Goal: Transaction & Acquisition: Book appointment/travel/reservation

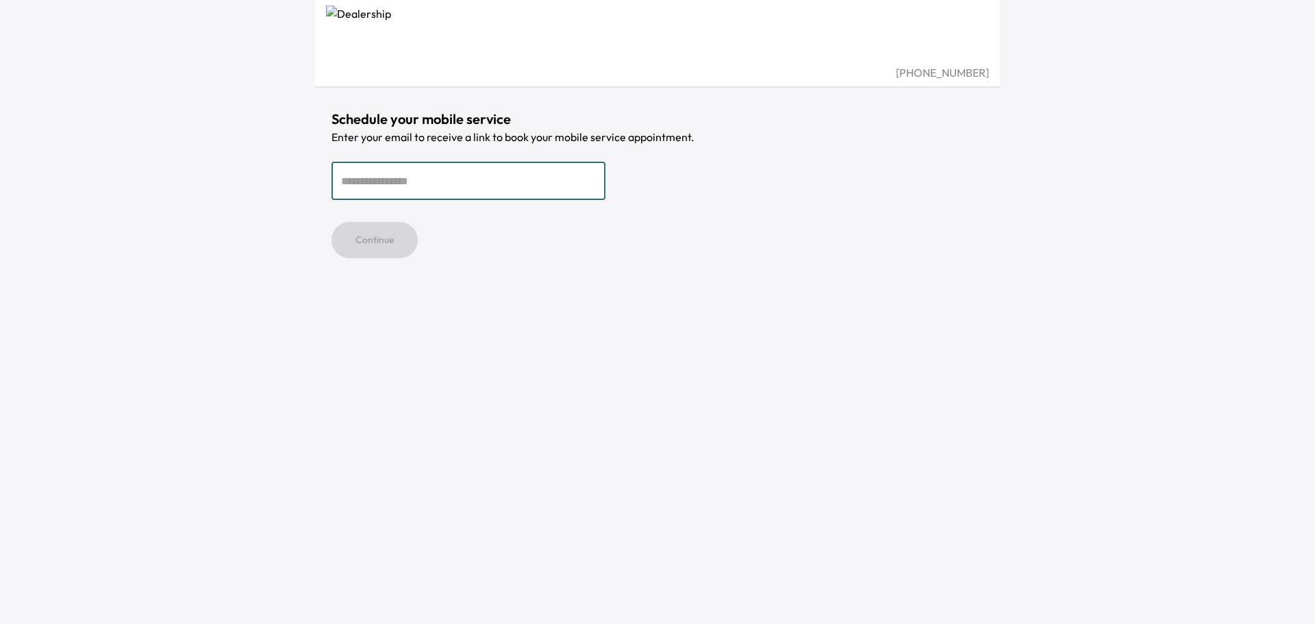
click at [456, 164] on input "email" at bounding box center [469, 181] width 274 height 38
type input "**********"
click at [358, 238] on button "Continue" at bounding box center [375, 240] width 86 height 36
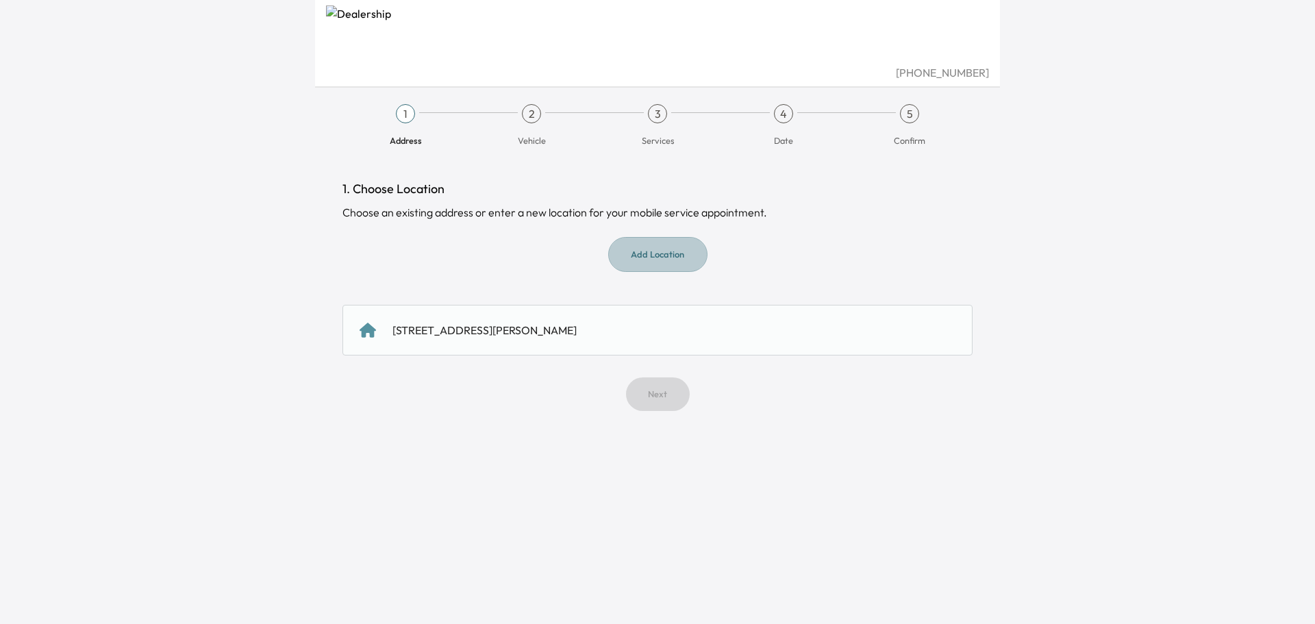
click at [649, 255] on button "Add Location" at bounding box center [657, 254] width 99 height 35
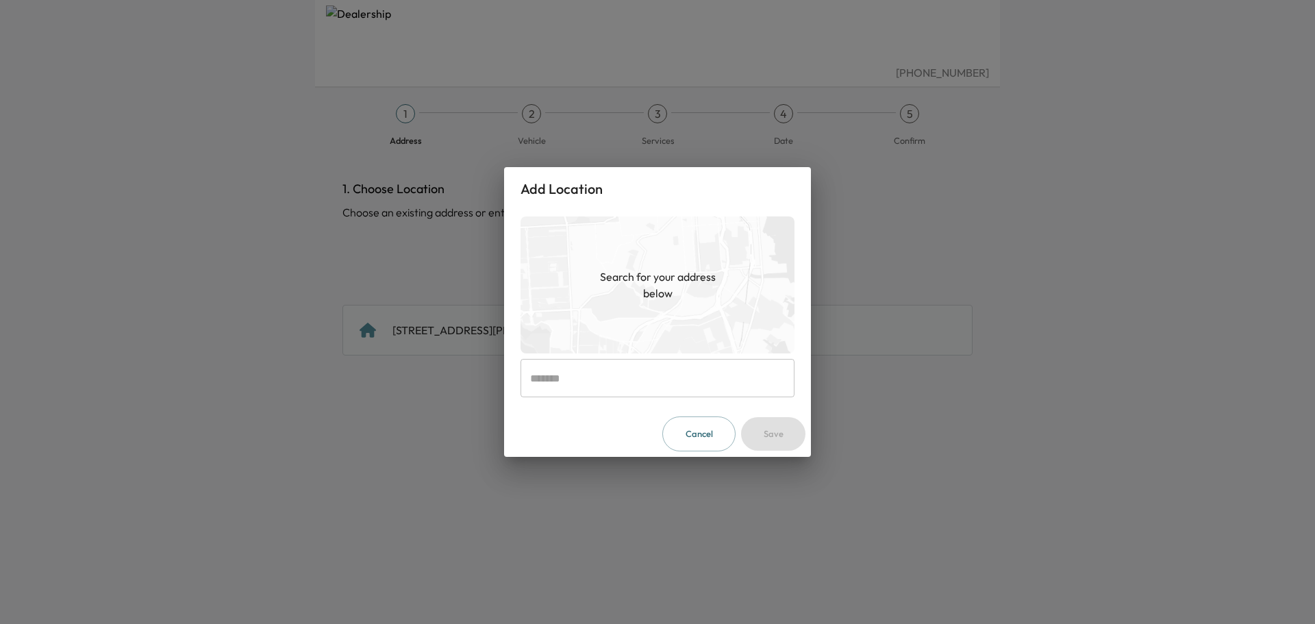
click at [277, 343] on div "Add Location Search for your address below ​ Cancel Save" at bounding box center [657, 312] width 1315 height 624
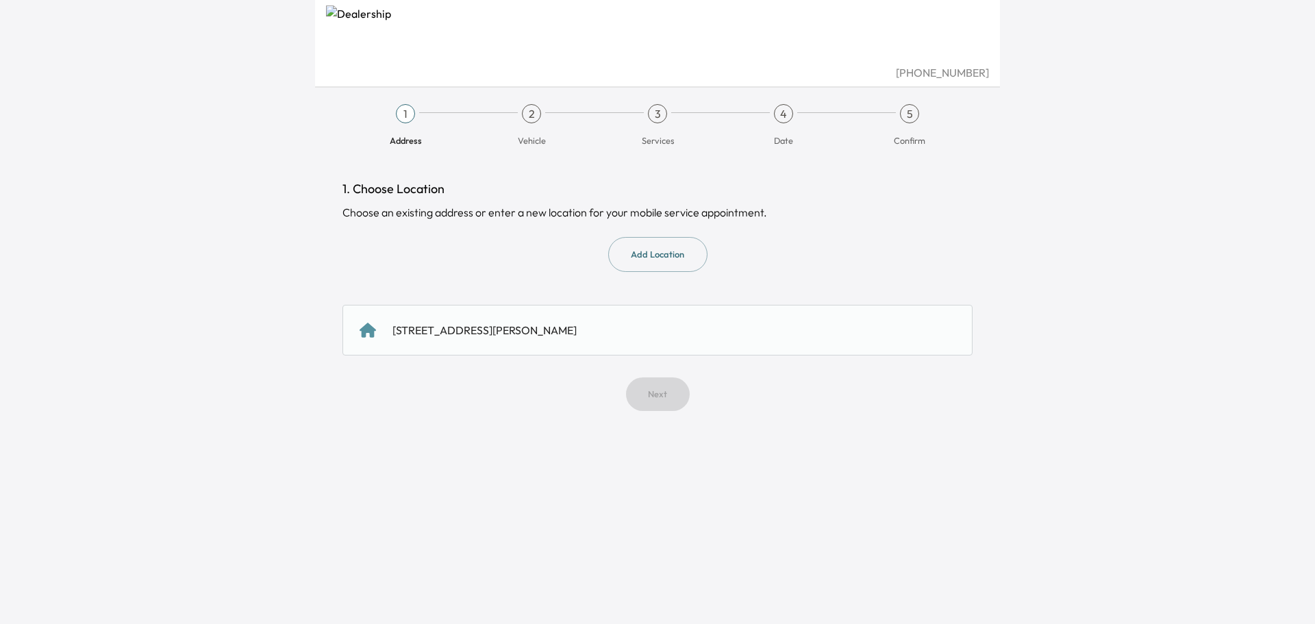
click at [489, 341] on div "867 S Blvd E, Pontiac, MI 48341, USA" at bounding box center [658, 330] width 630 height 51
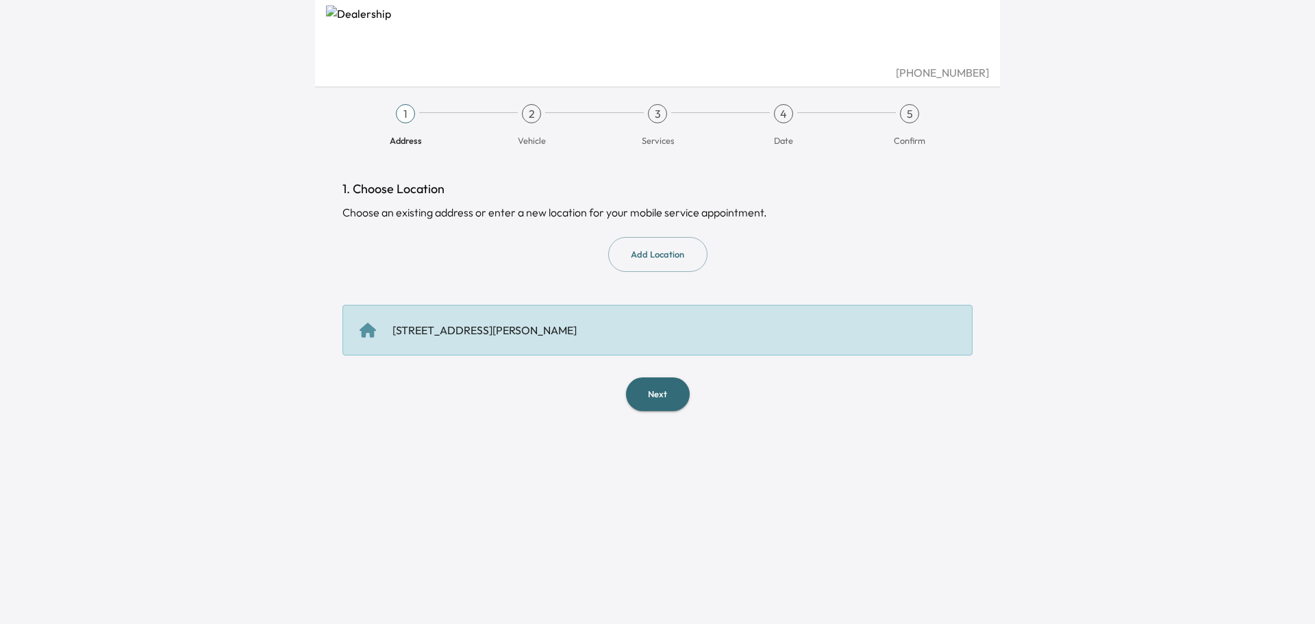
click at [642, 386] on button "Next" at bounding box center [658, 395] width 64 height 34
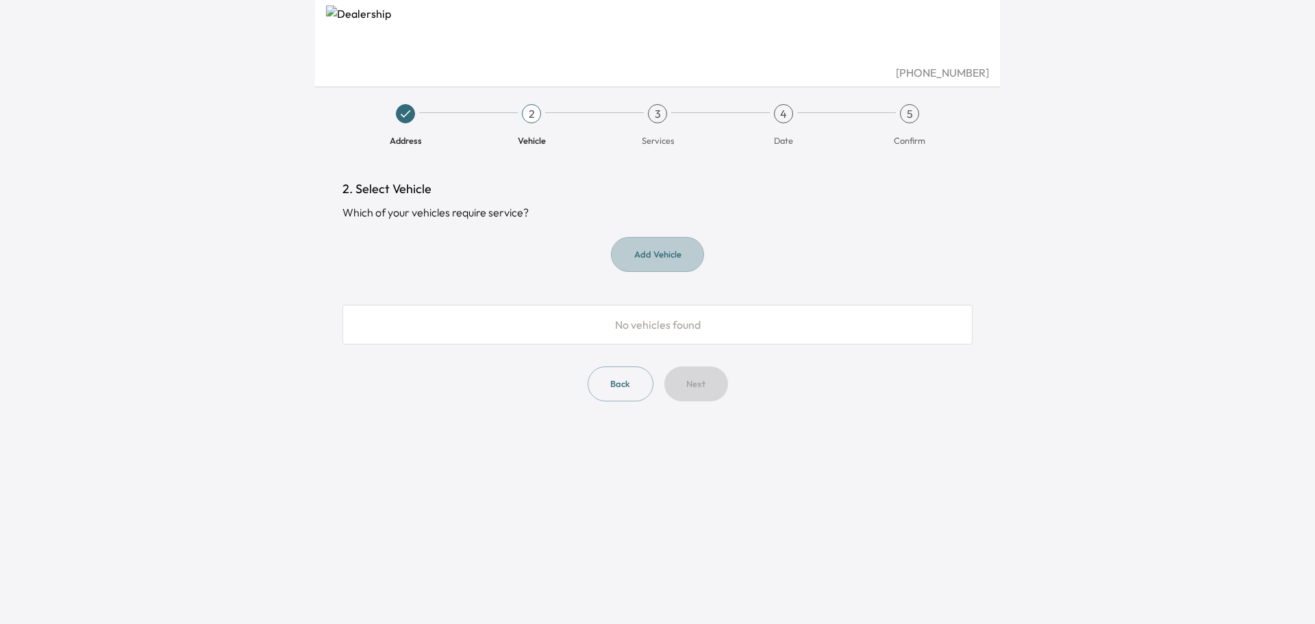
click at [639, 258] on button "Add Vehicle" at bounding box center [657, 254] width 93 height 35
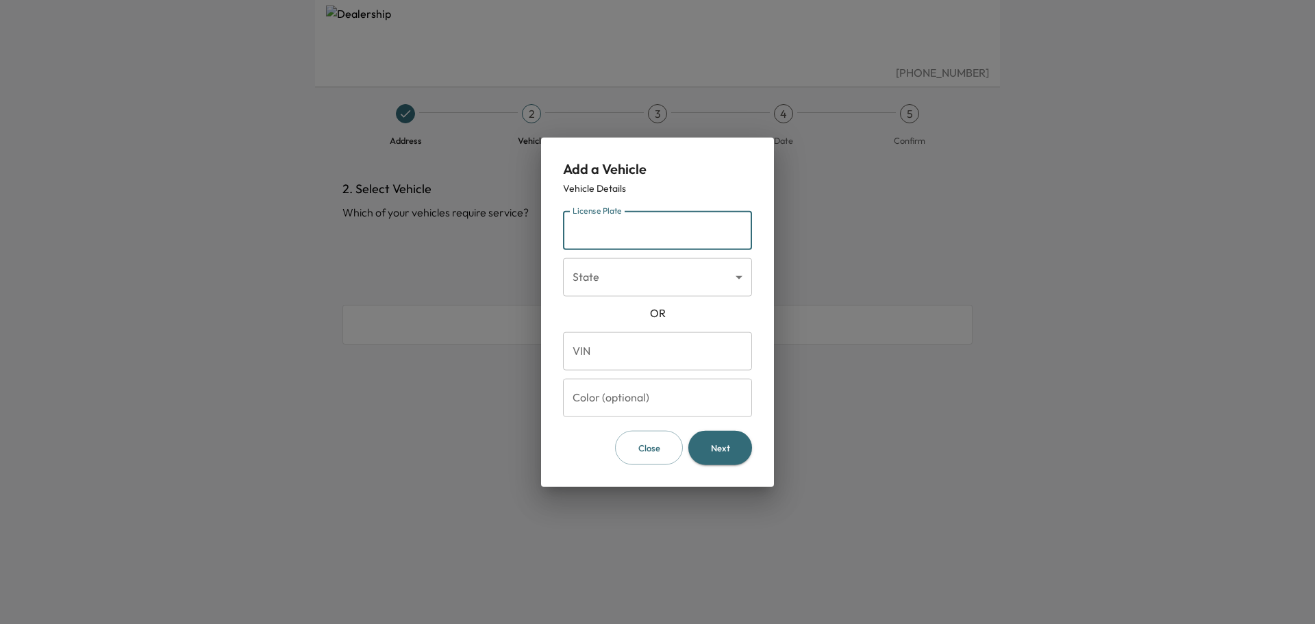
click at [613, 233] on input "License Plate" at bounding box center [657, 230] width 189 height 38
type input "*******"
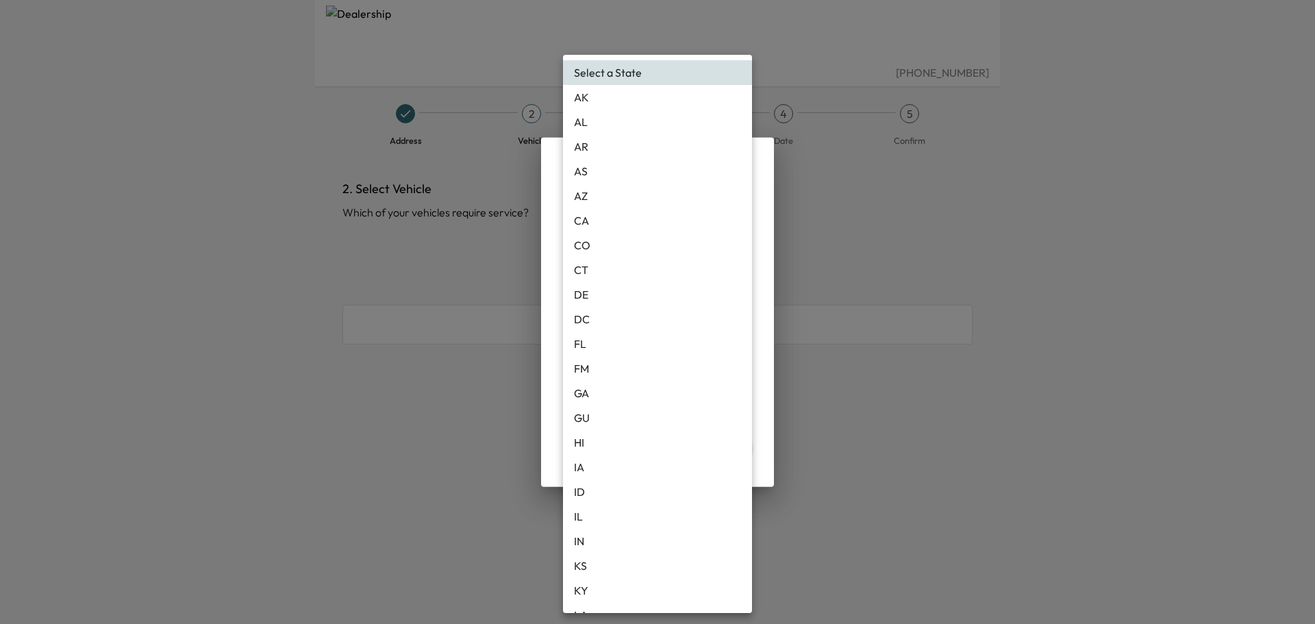
click at [685, 278] on body "(810) 503-4085 Address 2 Vehicle 3 Services 4 Date 5 Confirm 2. Select Vehicle …" at bounding box center [657, 312] width 1315 height 624
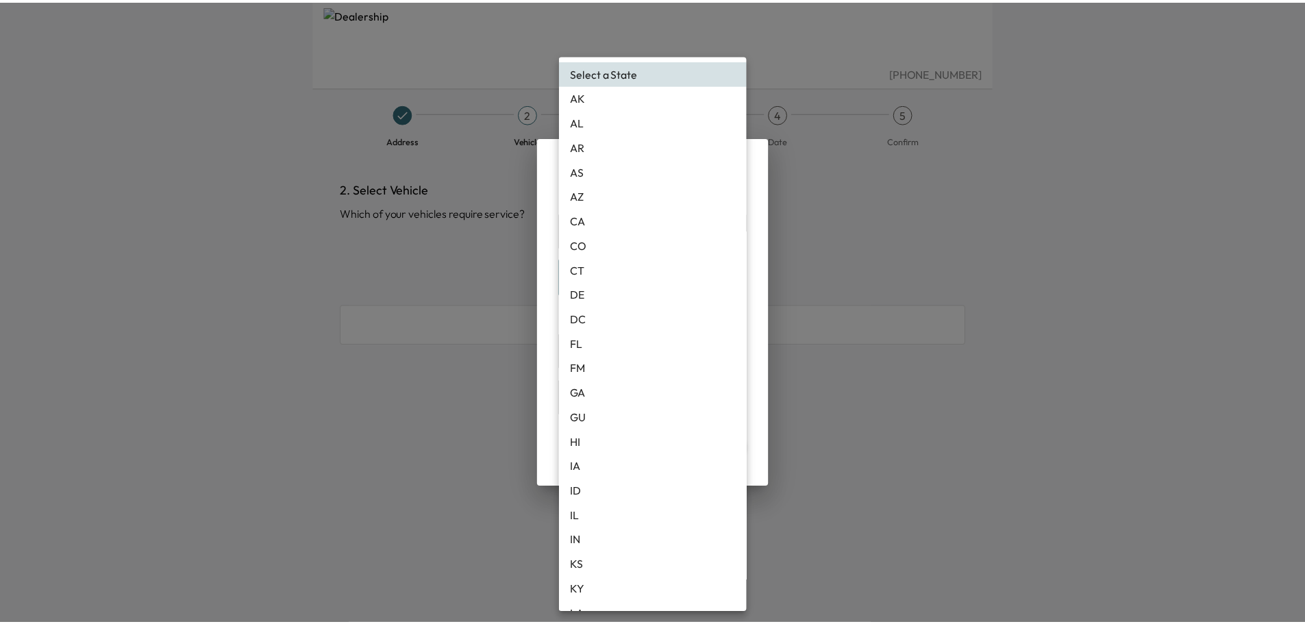
scroll to position [306, 0]
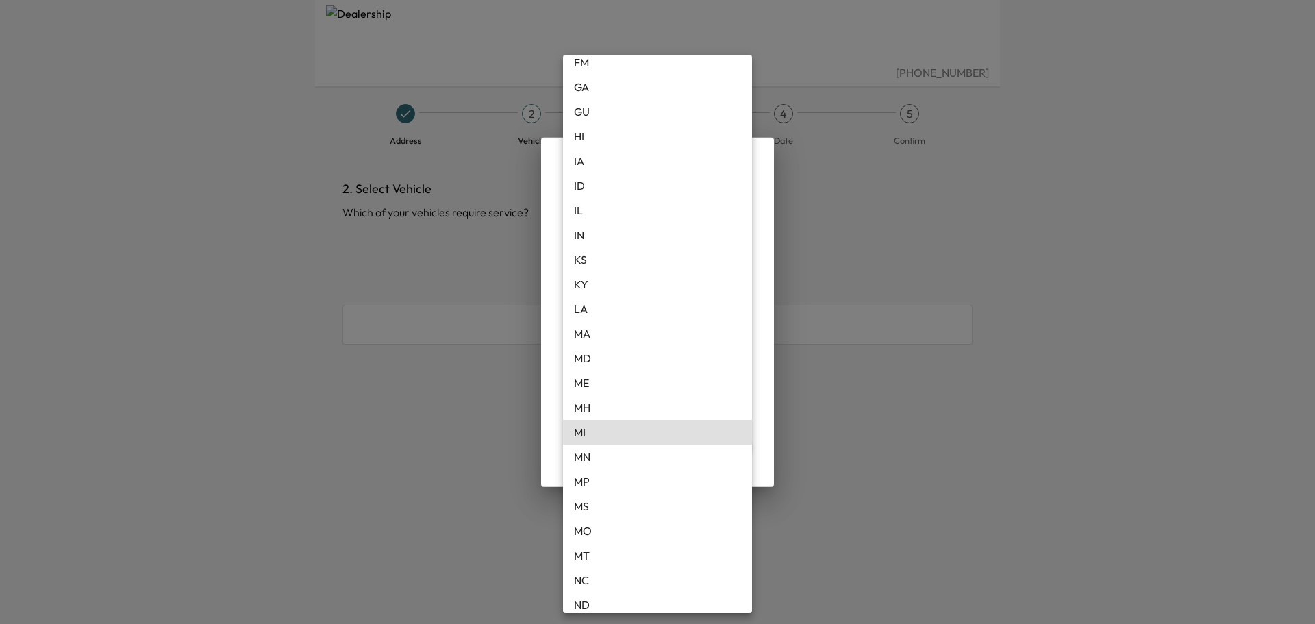
click at [604, 432] on li "MI" at bounding box center [657, 432] width 189 height 25
type input "**"
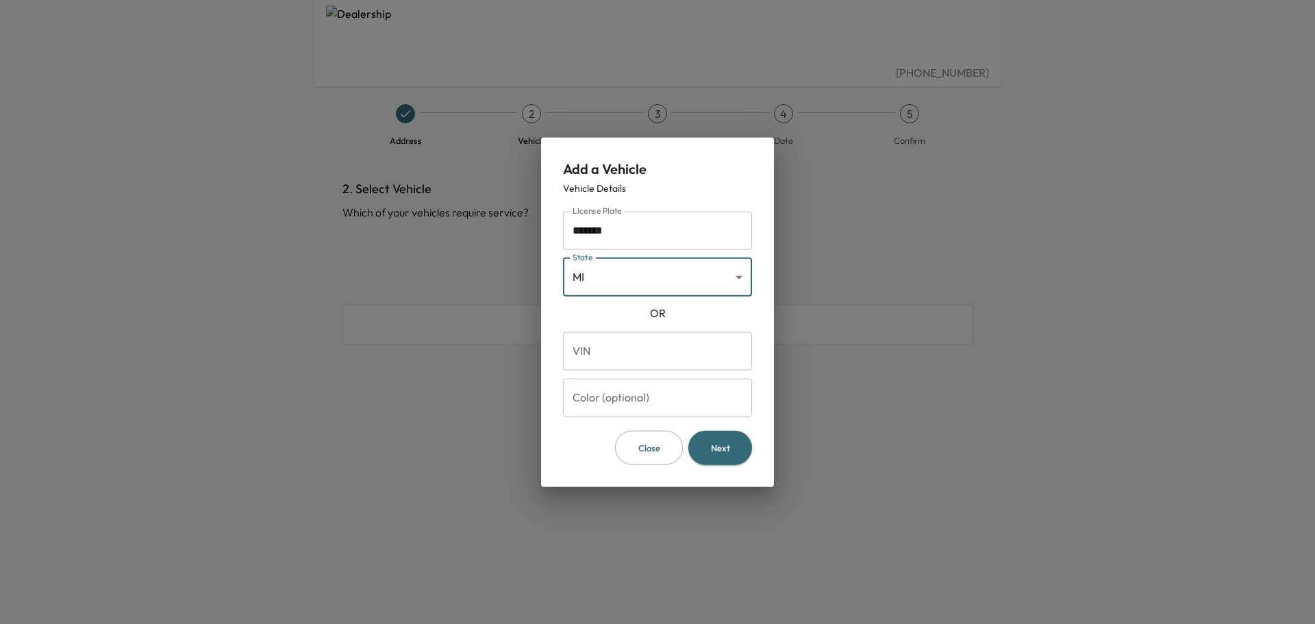
click at [725, 446] on button "Next" at bounding box center [721, 447] width 64 height 35
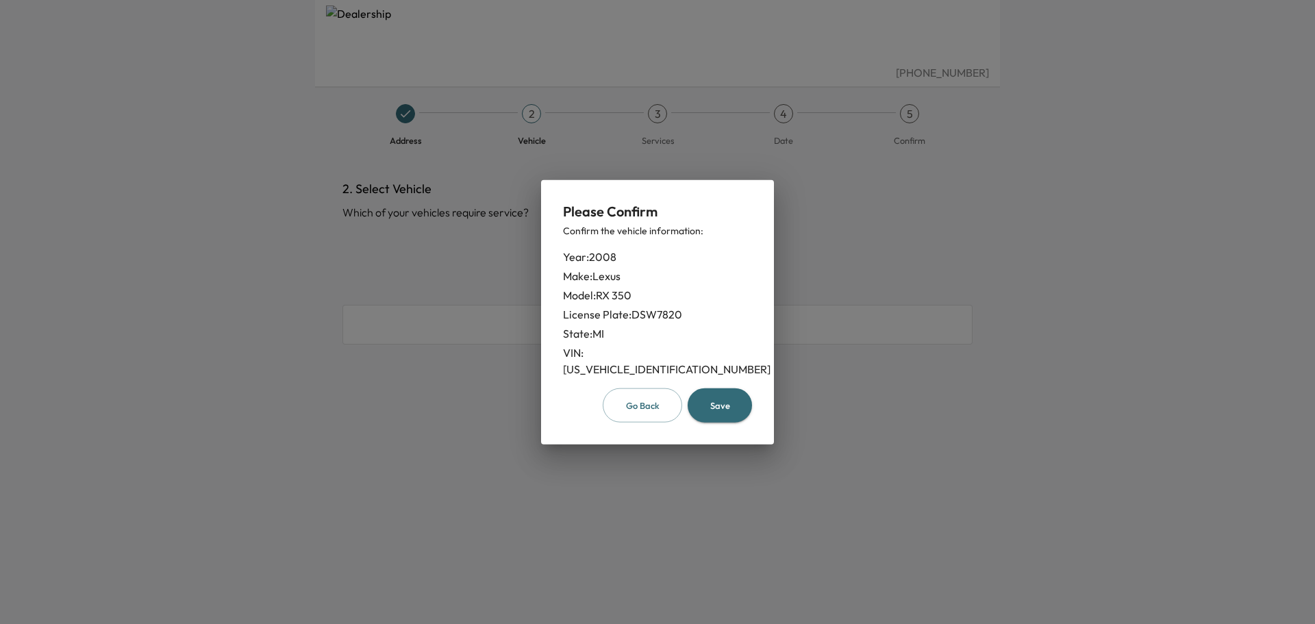
click at [723, 404] on button "Save" at bounding box center [720, 405] width 64 height 35
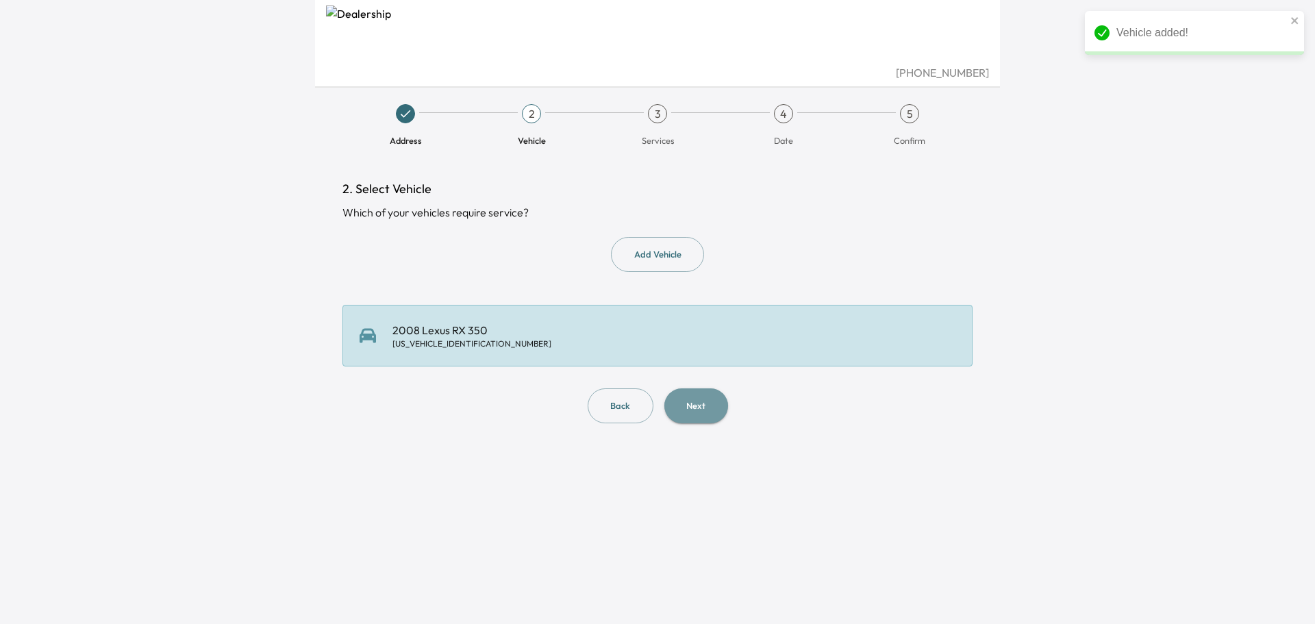
click at [698, 406] on button "Next" at bounding box center [697, 405] width 64 height 35
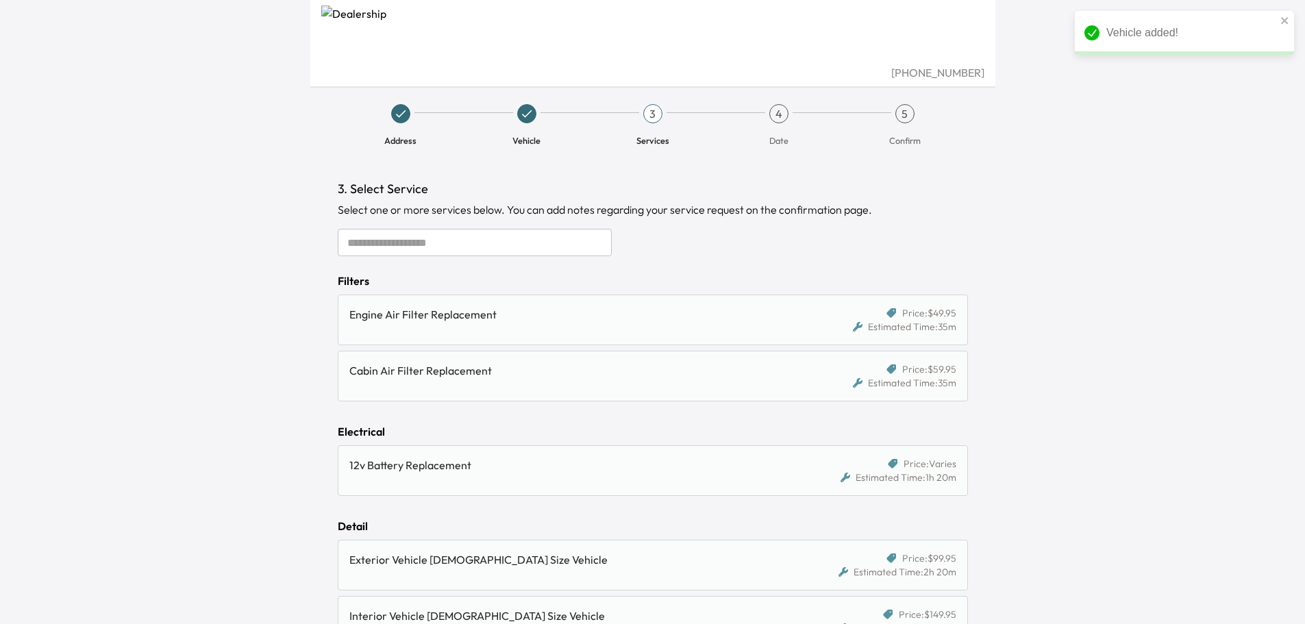
click at [406, 245] on input "text" at bounding box center [475, 242] width 274 height 27
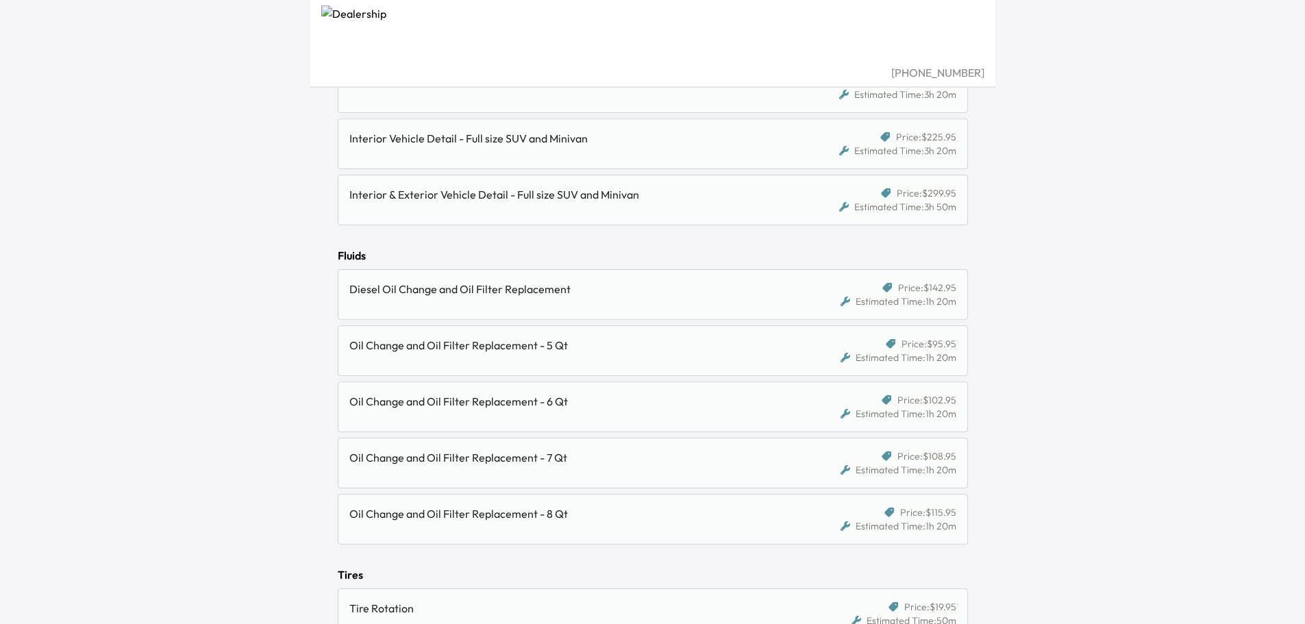
scroll to position [822, 0]
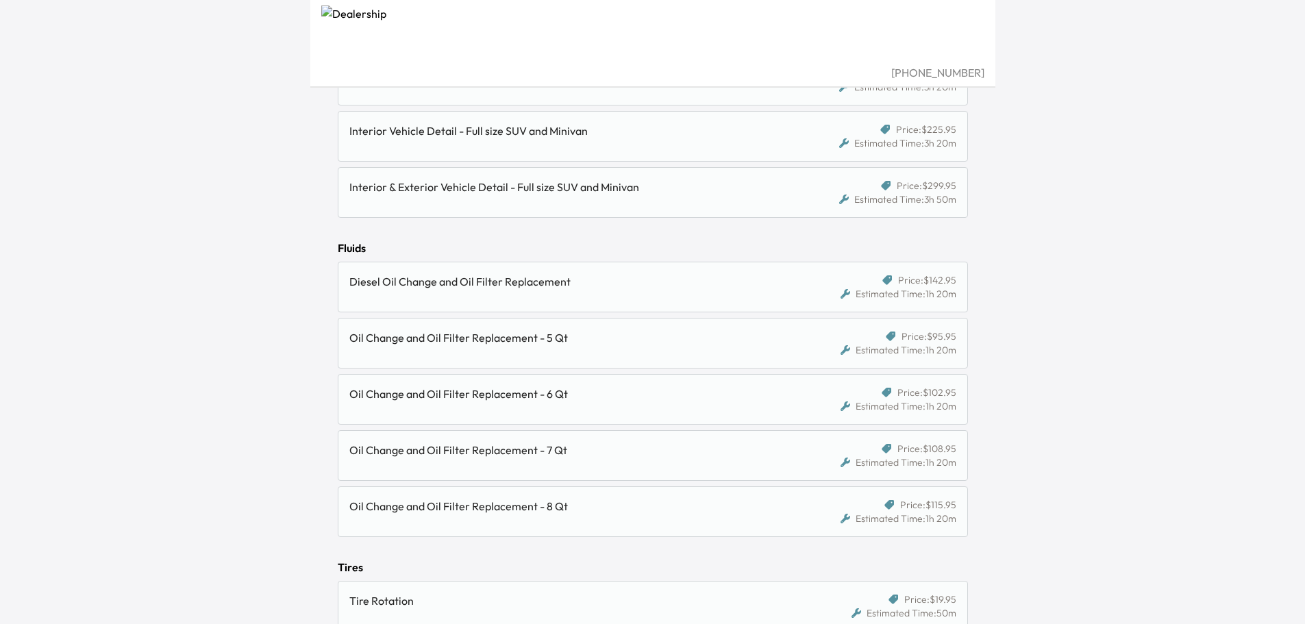
click at [360, 347] on div "Oil Change and Oil Filter Replacement - 5 Qt" at bounding box center [577, 343] width 456 height 27
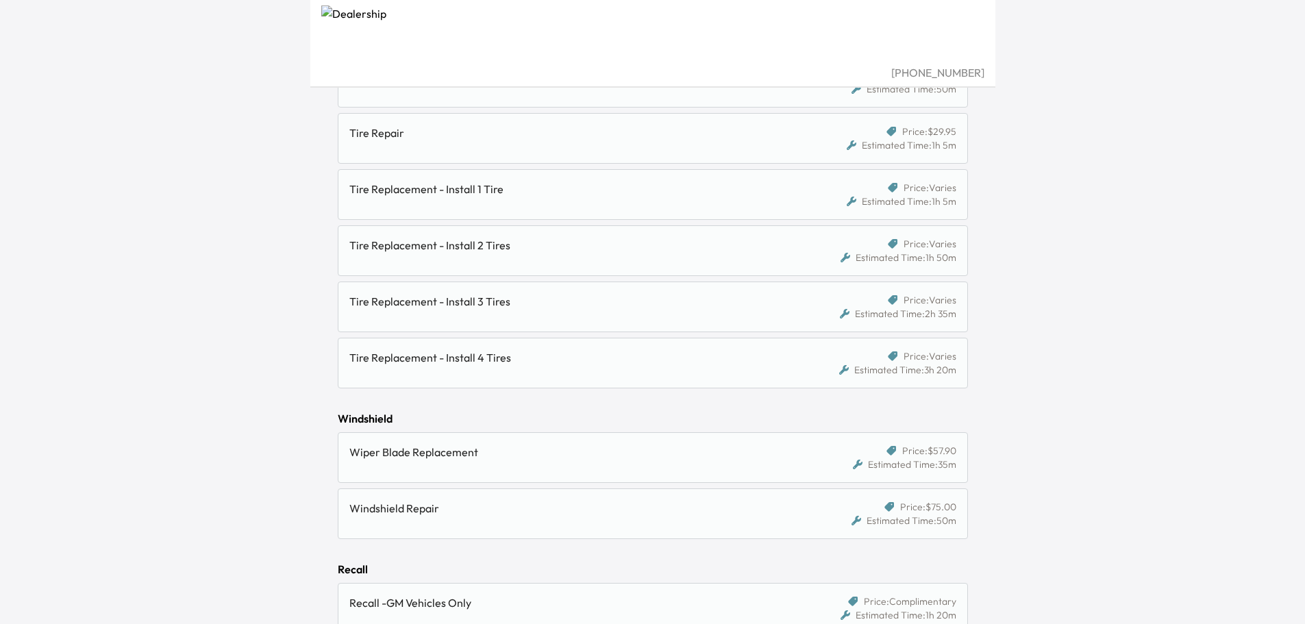
scroll to position [1435, 0]
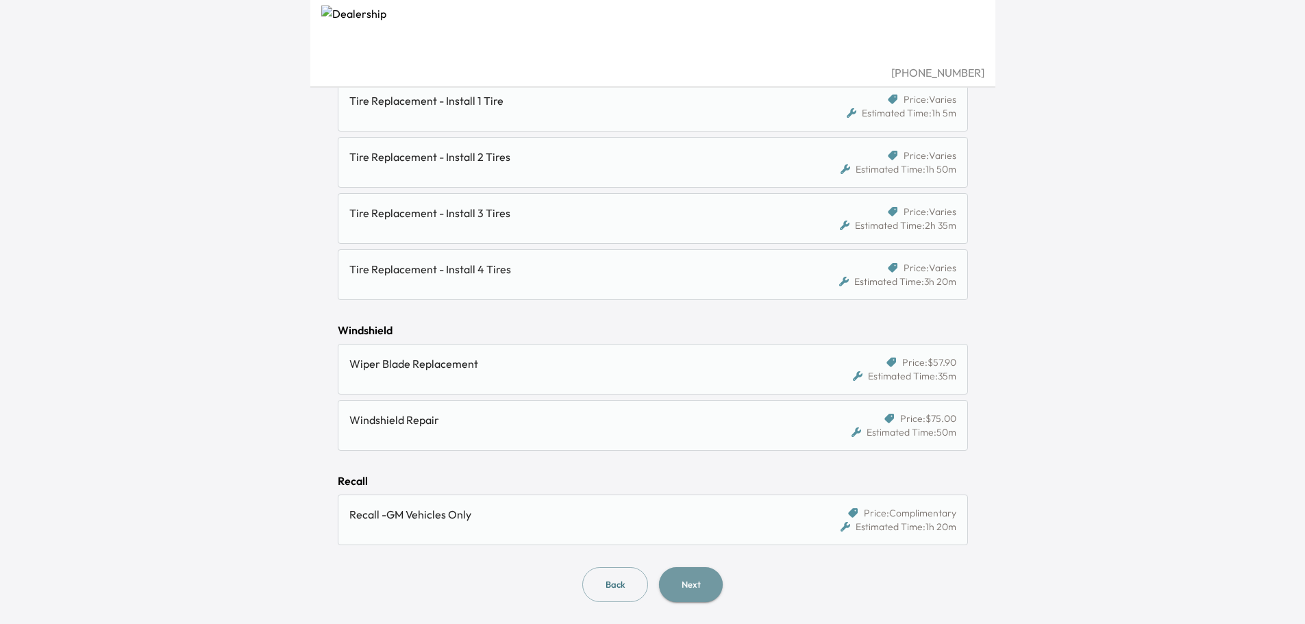
click at [706, 589] on button "Next" at bounding box center [691, 584] width 64 height 35
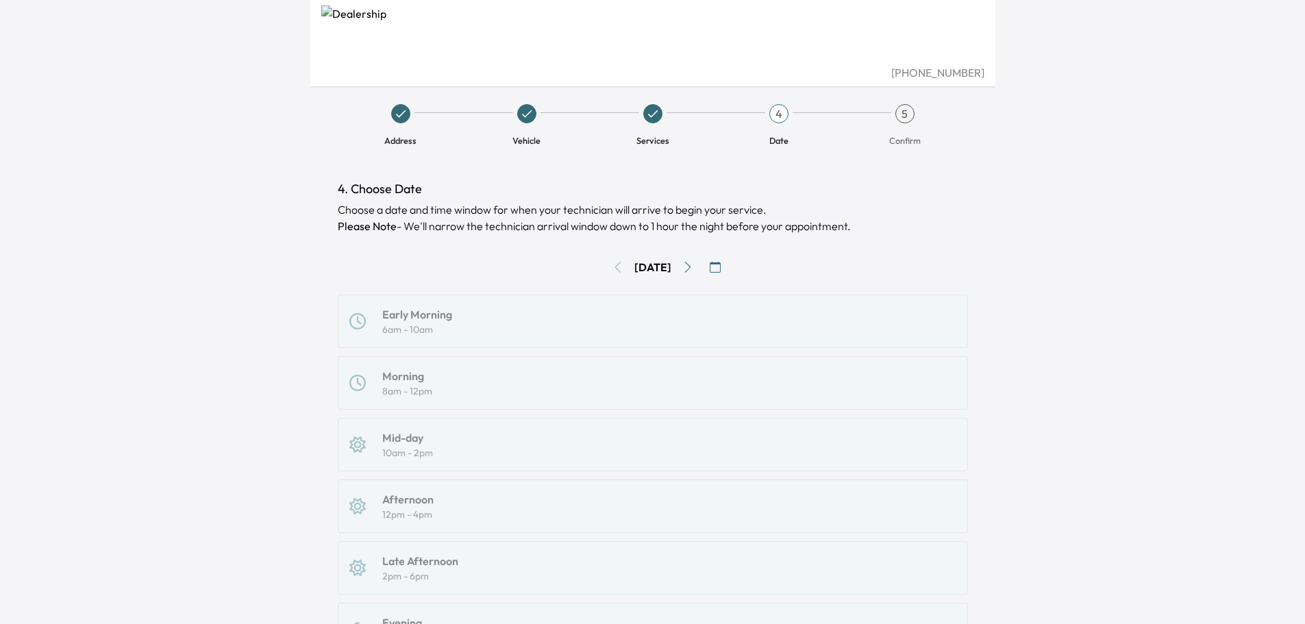
click at [612, 269] on div "Thu, Sep 11" at bounding box center [653, 267] width 630 height 22
click at [606, 268] on div "Thu, Sep 11" at bounding box center [653, 267] width 630 height 22
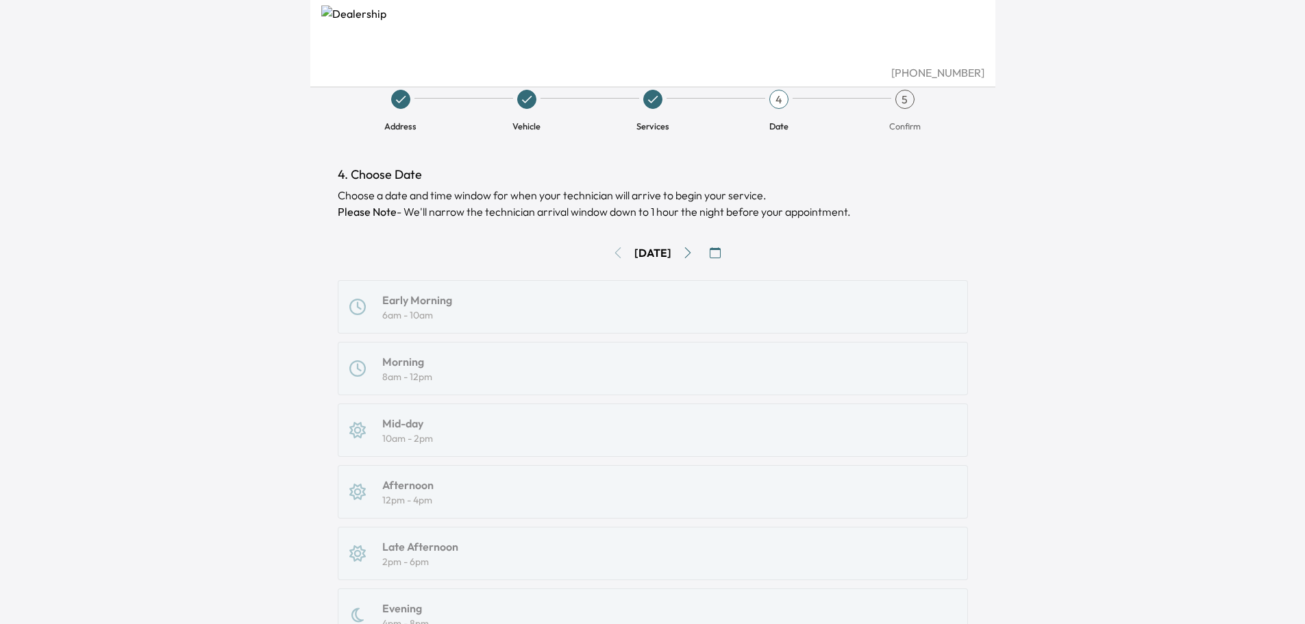
scroll to position [5, 0]
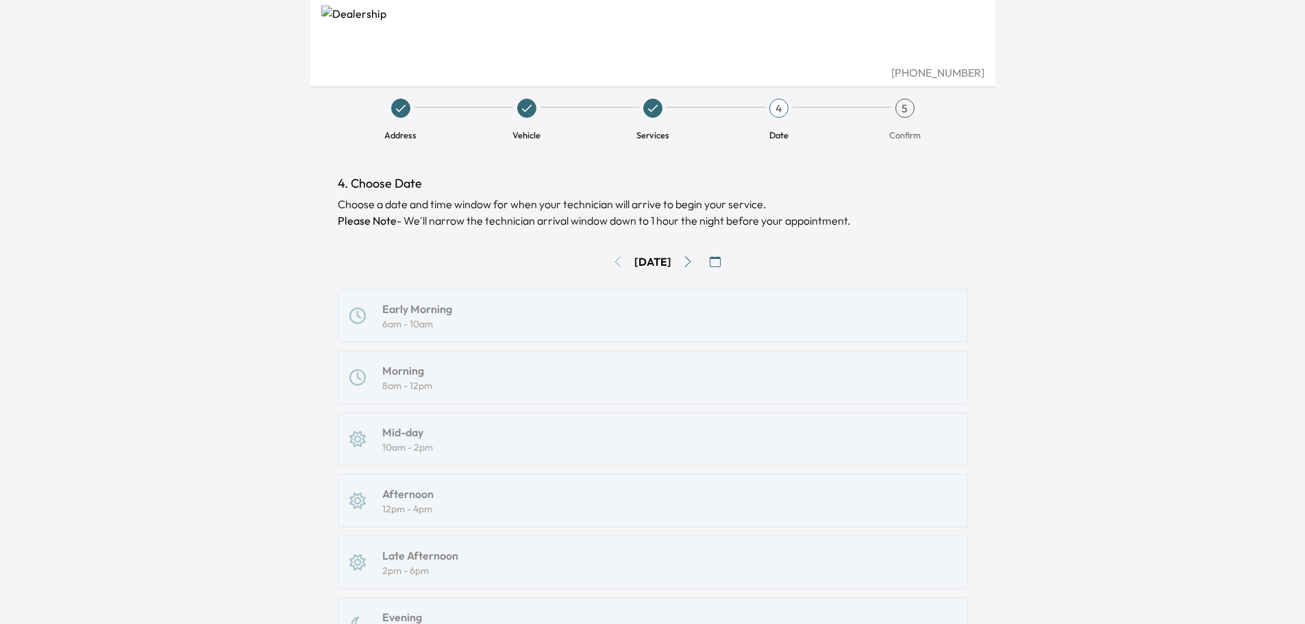
click at [406, 304] on div "Early Morning 6am - 10am Morning 8am - 12pm Mid-day 10am - 2pm Afternoon 12pm -…" at bounding box center [653, 500] width 630 height 423
click at [721, 261] on icon "button" at bounding box center [715, 261] width 11 height 11
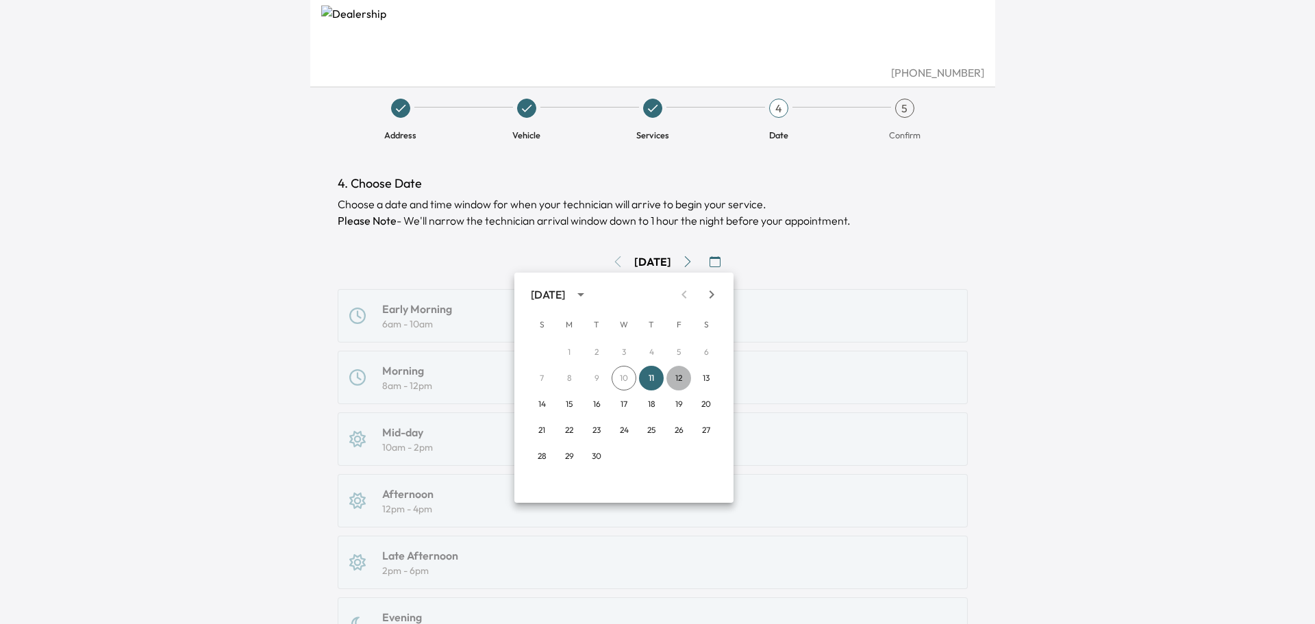
click at [677, 378] on button "12" at bounding box center [679, 378] width 25 height 25
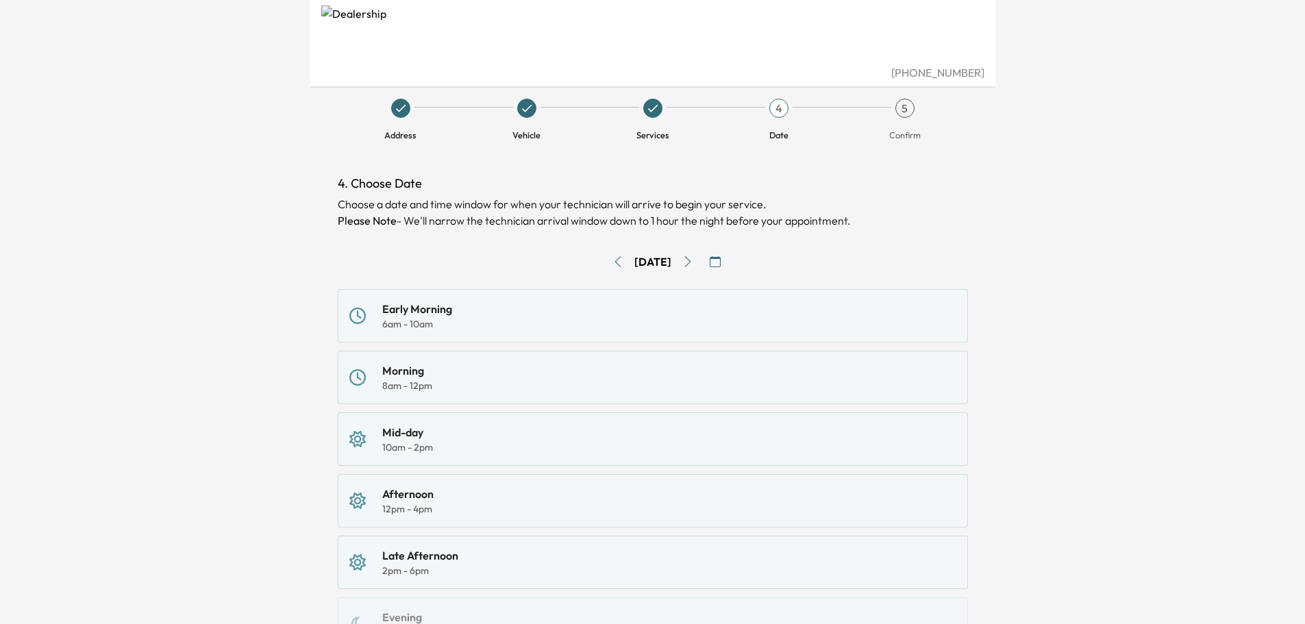
click at [618, 266] on button "Go to previous day" at bounding box center [618, 262] width 22 height 22
drag, startPoint x: 357, startPoint y: 303, endPoint x: 379, endPoint y: 318, distance: 26.6
click at [359, 303] on div "Early Morning 6am - 10am Morning 8am - 12pm Mid-day 10am - 2pm Afternoon 12pm -…" at bounding box center [653, 500] width 630 height 423
drag, startPoint x: 379, startPoint y: 318, endPoint x: 384, endPoint y: 374, distance: 56.4
click at [382, 322] on div "Early Morning 6am - 10am Morning 8am - 12pm Mid-day 10am - 2pm Afternoon 12pm -…" at bounding box center [653, 500] width 630 height 423
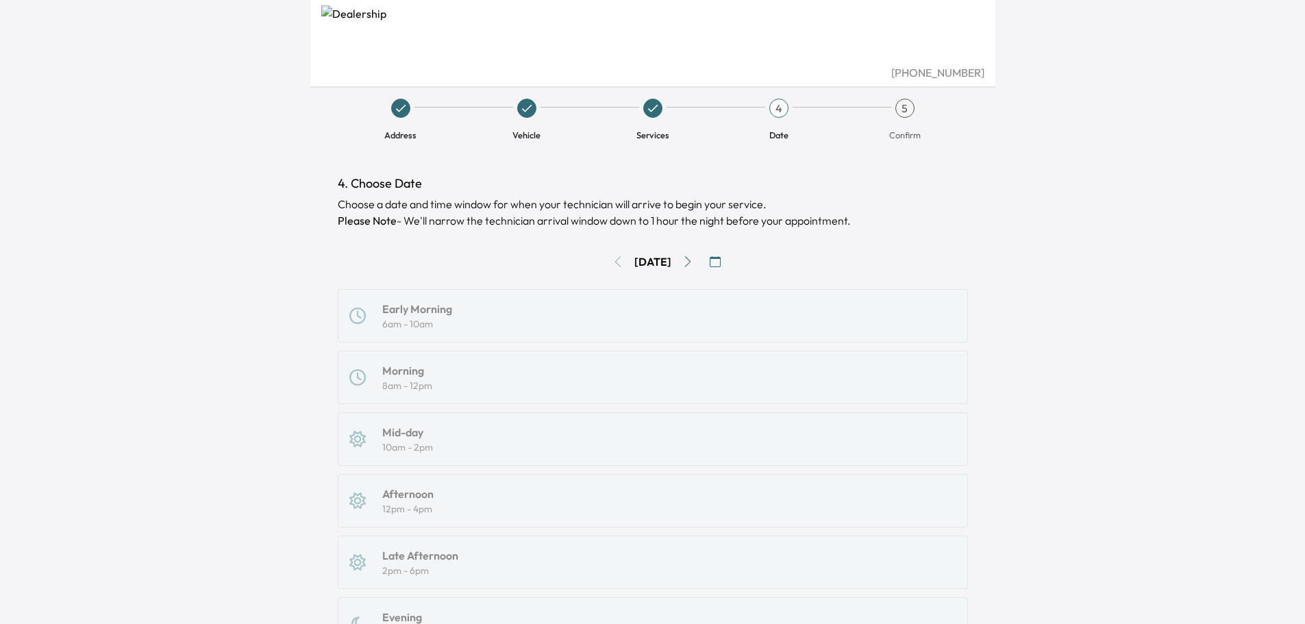
click at [384, 374] on div "Early Morning 6am - 10am Morning 8am - 12pm Mid-day 10am - 2pm Afternoon 12pm -…" at bounding box center [653, 500] width 630 height 423
click at [399, 423] on div "Early Morning 6am - 10am Morning 8am - 12pm Mid-day 10am - 2pm Afternoon 12pm -…" at bounding box center [653, 500] width 630 height 423
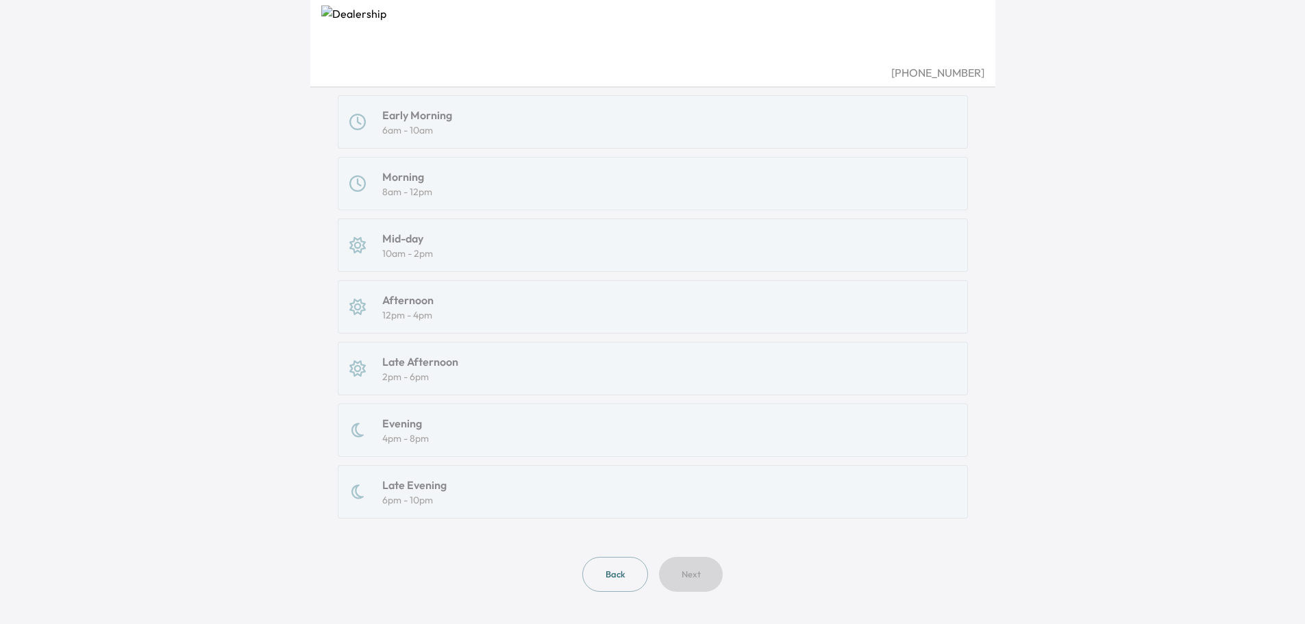
scroll to position [143, 0]
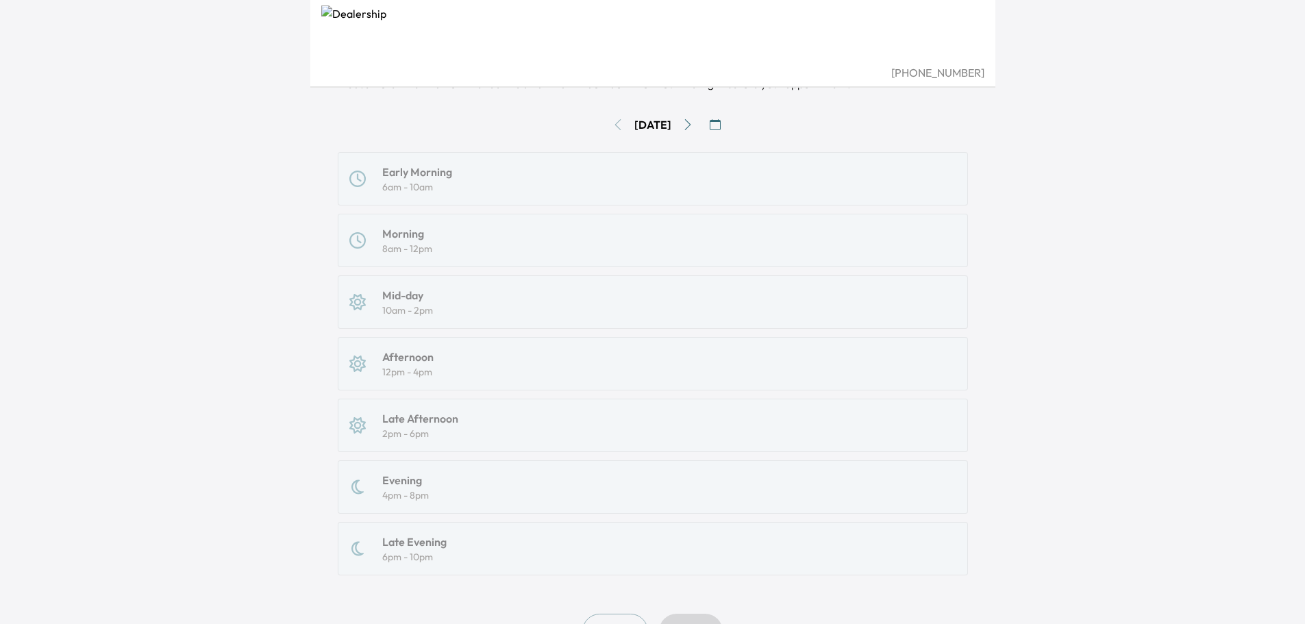
click at [693, 121] on icon "Go to next day" at bounding box center [687, 124] width 11 height 11
click at [478, 178] on div "Early Morning 6am - 10am" at bounding box center [652, 179] width 607 height 30
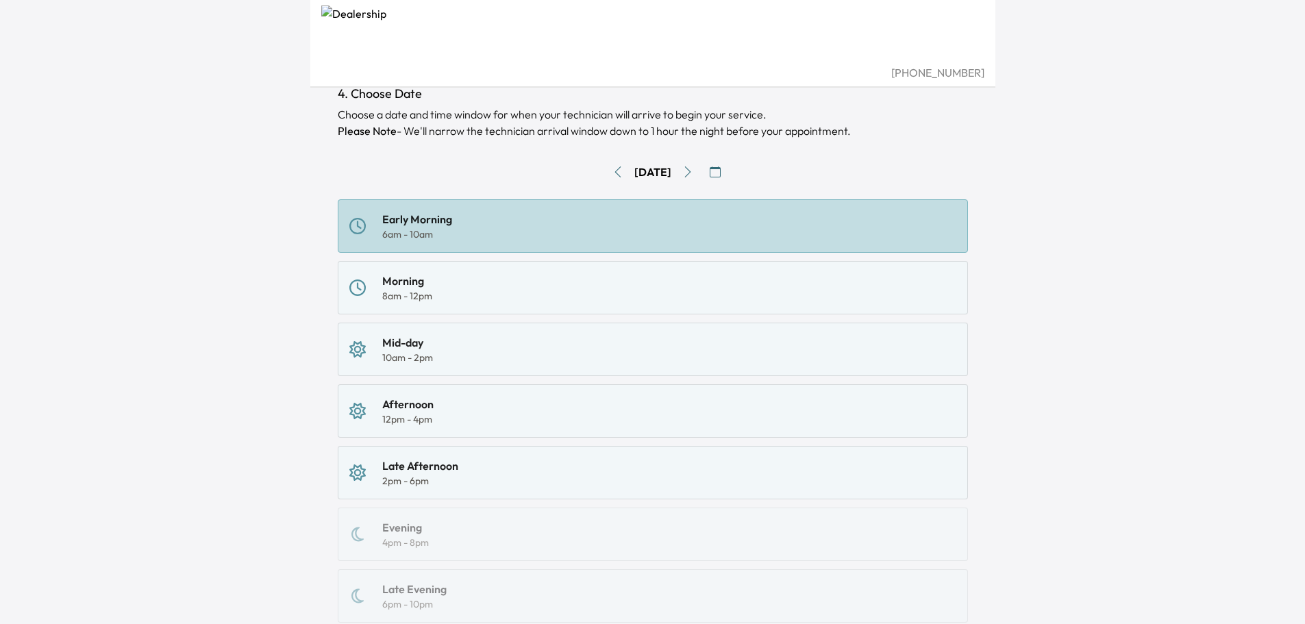
scroll to position [74, 0]
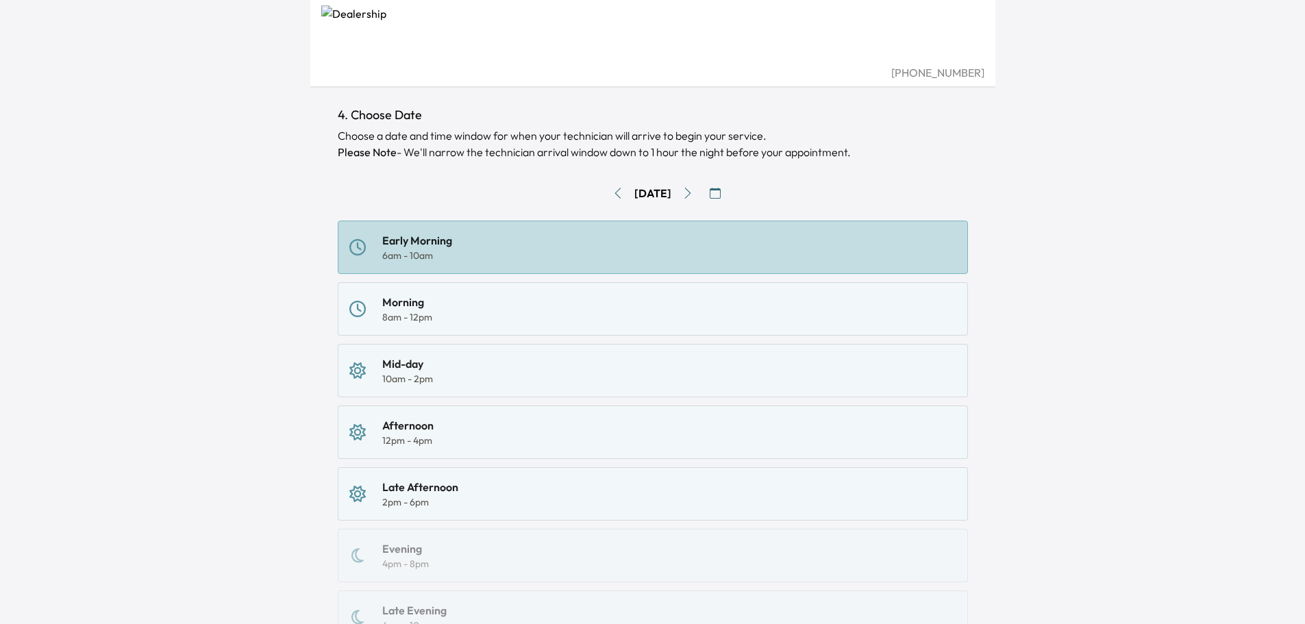
click at [398, 304] on div "Morning" at bounding box center [407, 302] width 50 height 16
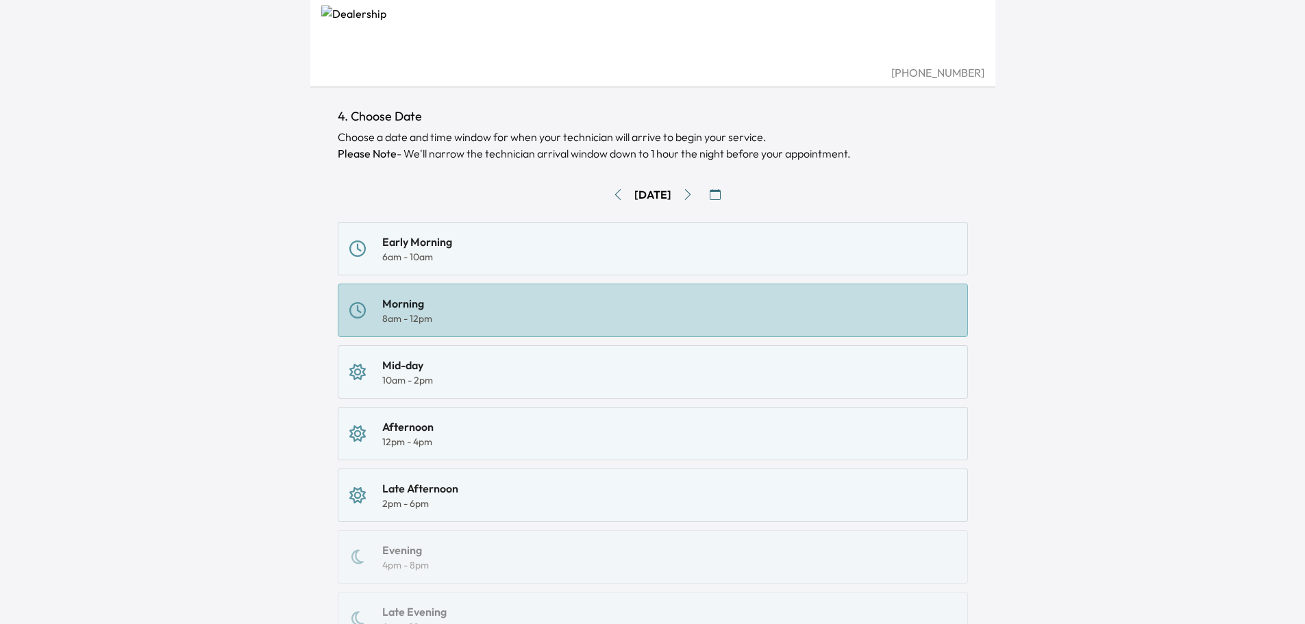
scroll to position [211, 0]
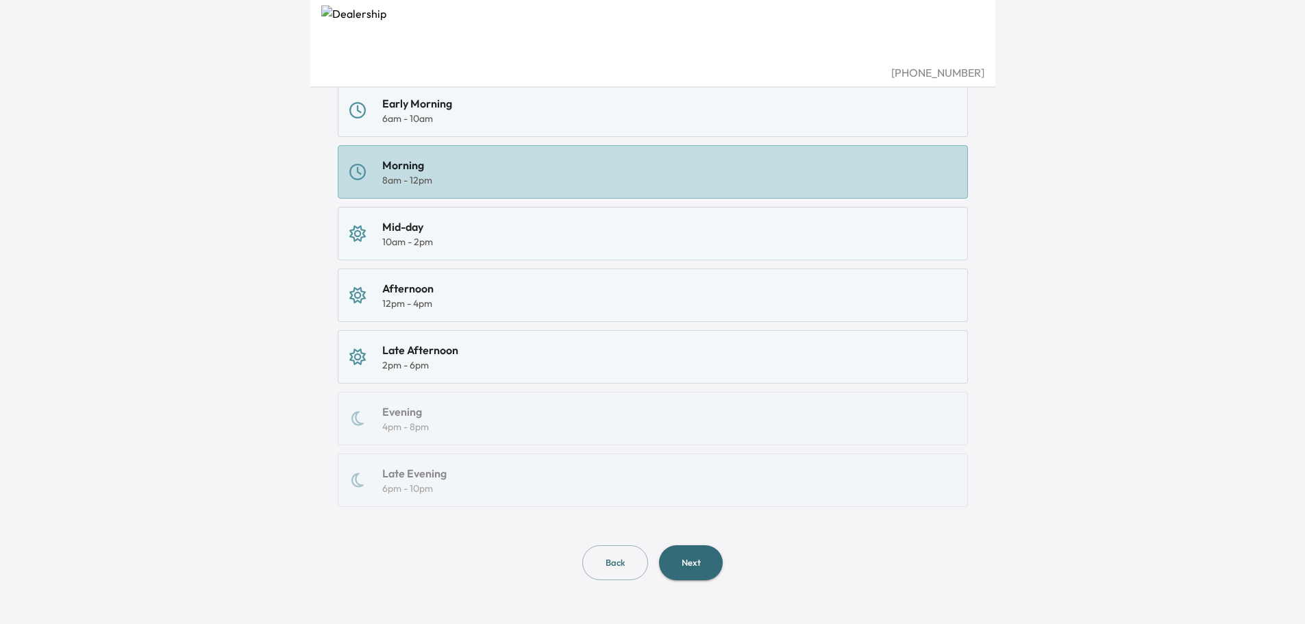
click at [705, 567] on button "Next" at bounding box center [691, 562] width 64 height 35
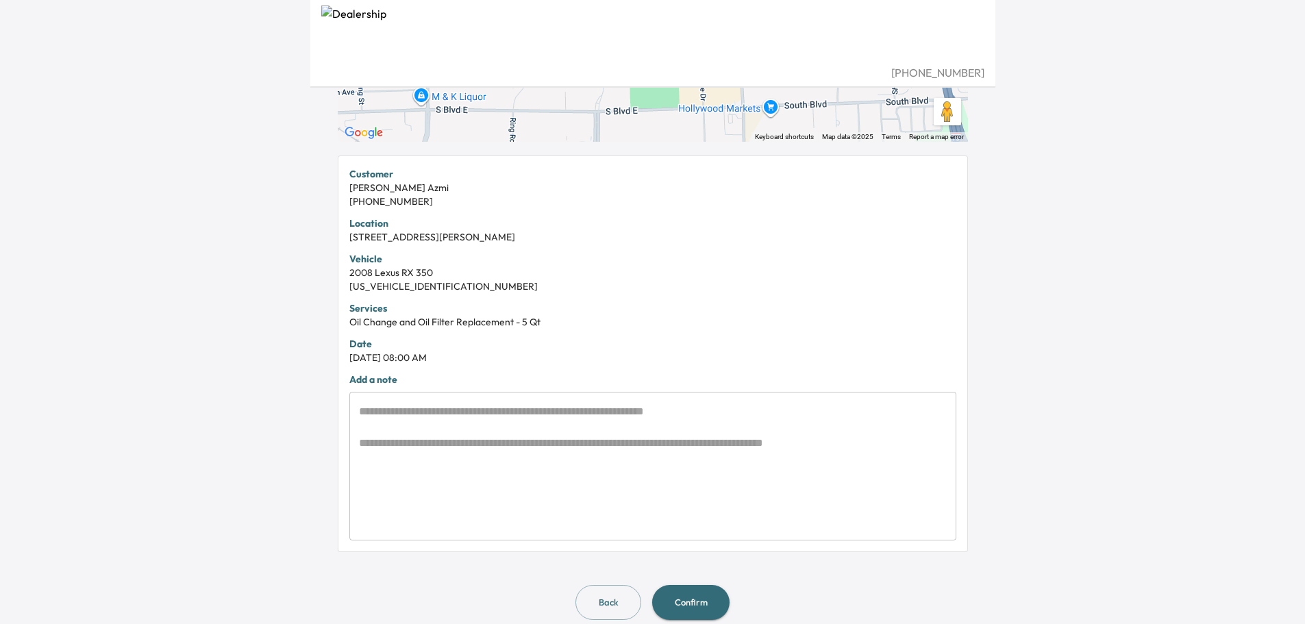
scroll to position [245, 0]
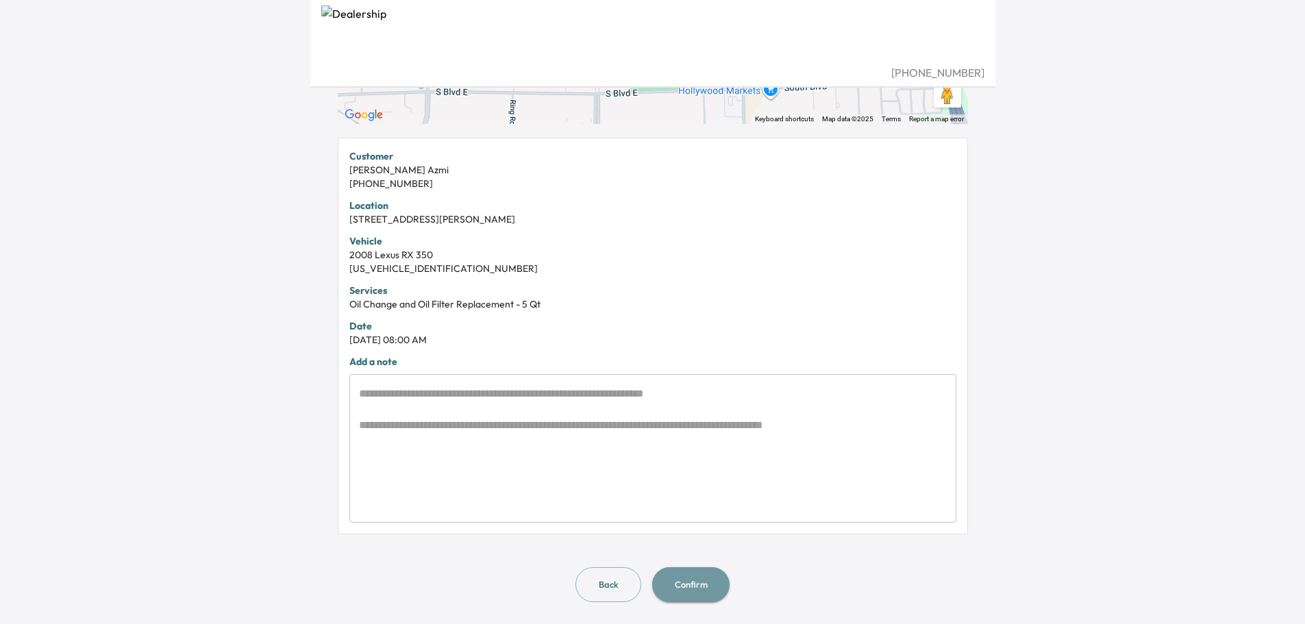
click at [687, 584] on button "Confirm" at bounding box center [690, 584] width 77 height 35
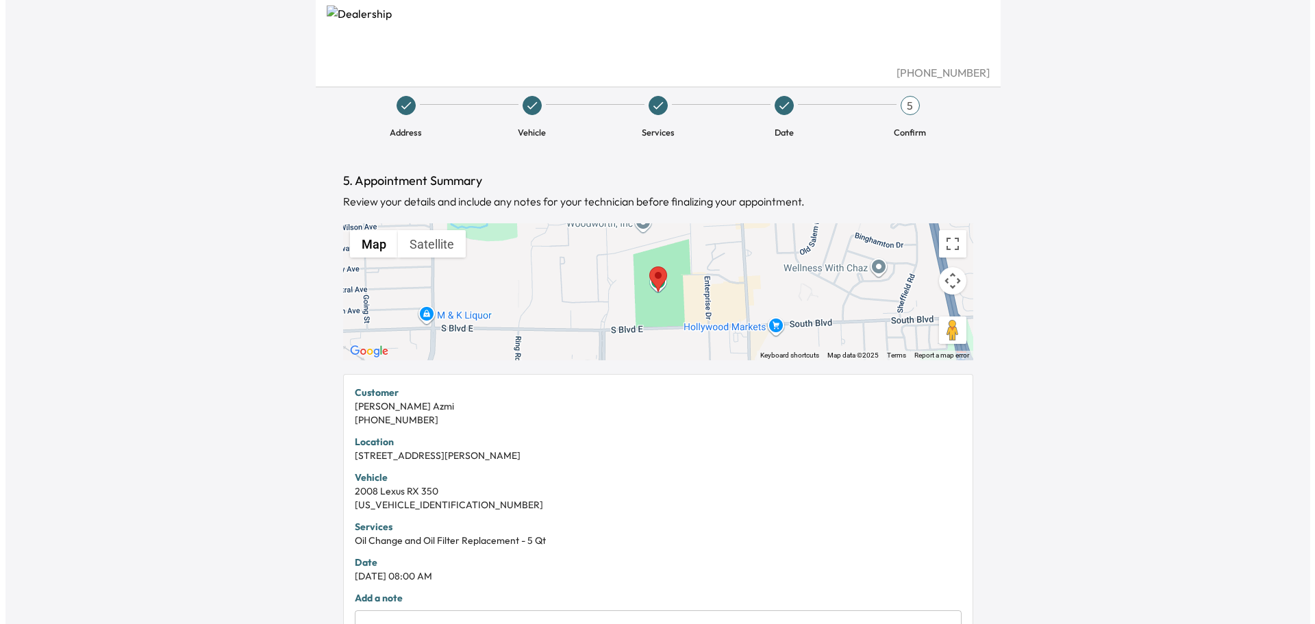
scroll to position [0, 0]
